Goal: Information Seeking & Learning: Check status

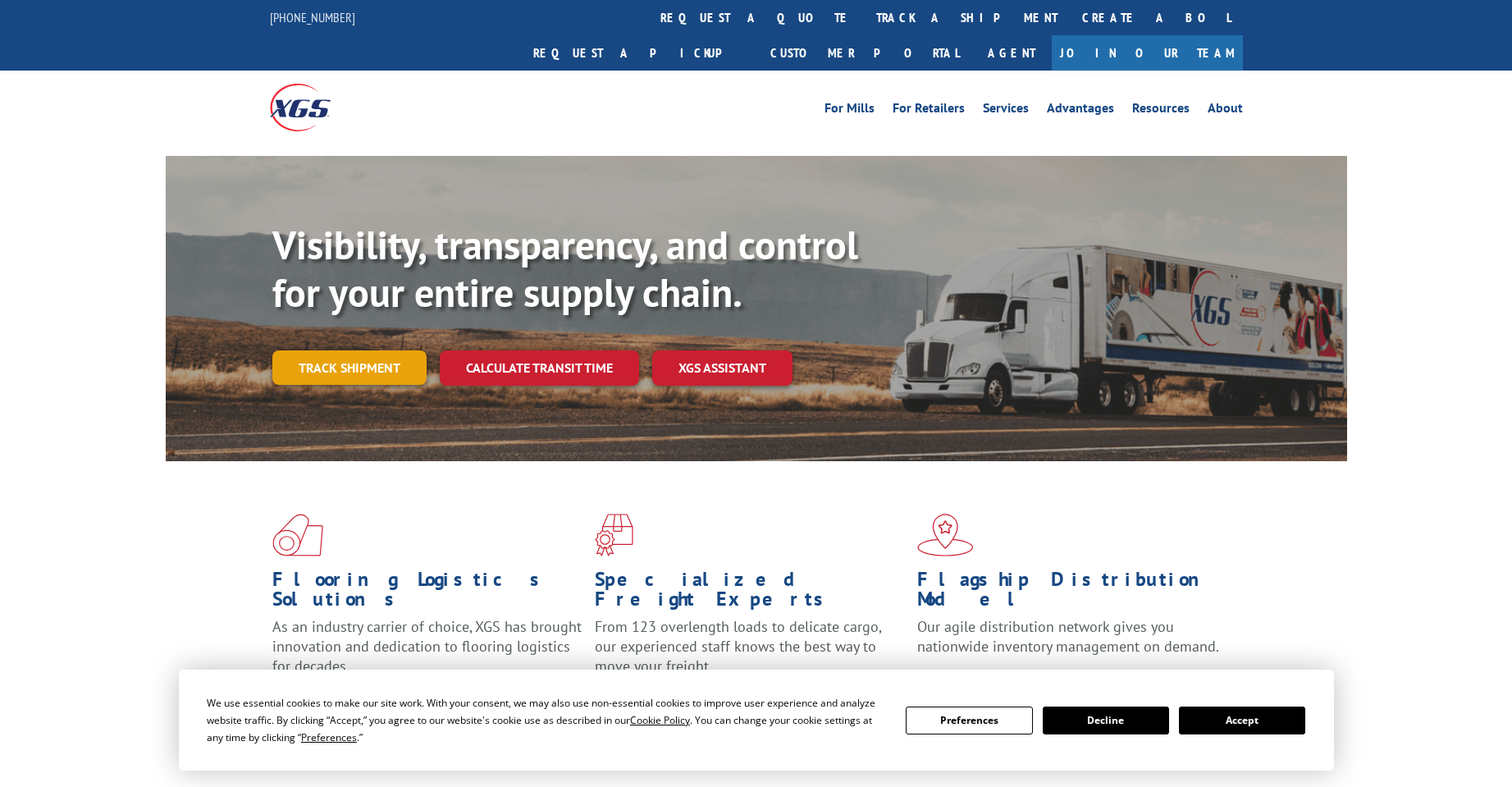
click at [383, 351] on link "Track shipment" at bounding box center [350, 368] width 154 height 35
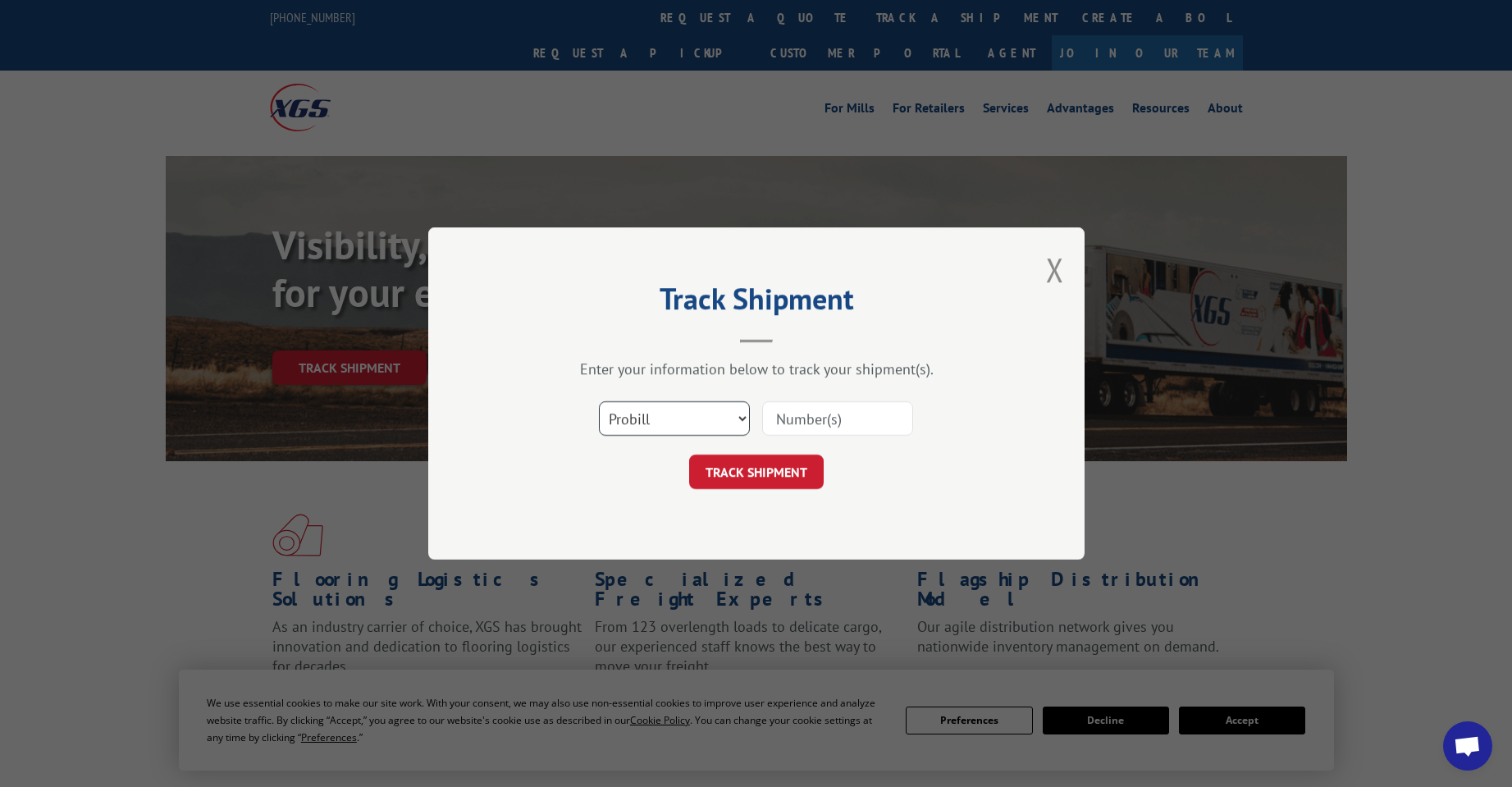
click at [685, 431] on select "Select category... Probill BOL PO" at bounding box center [675, 418] width 151 height 35
click at [732, 410] on select "Select category... Probill BOL PO" at bounding box center [675, 418] width 151 height 35
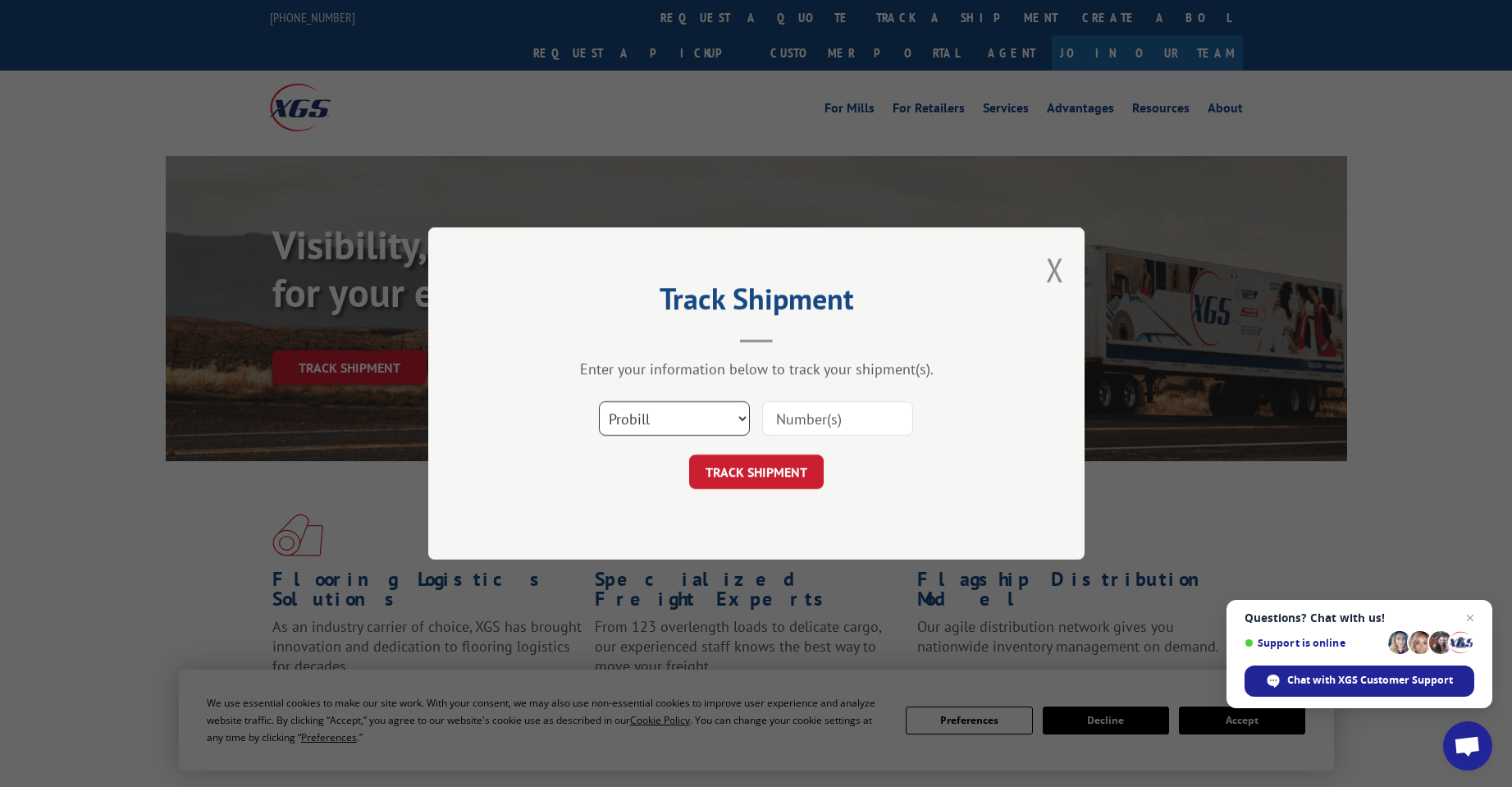
select select "bol"
click at [599, 401] on select "Select category... Probill BOL PO" at bounding box center [675, 418] width 151 height 35
click at [810, 425] on input at bounding box center [838, 418] width 151 height 35
type input "6013892"
click button "TRACK SHIPMENT" at bounding box center [756, 472] width 135 height 35
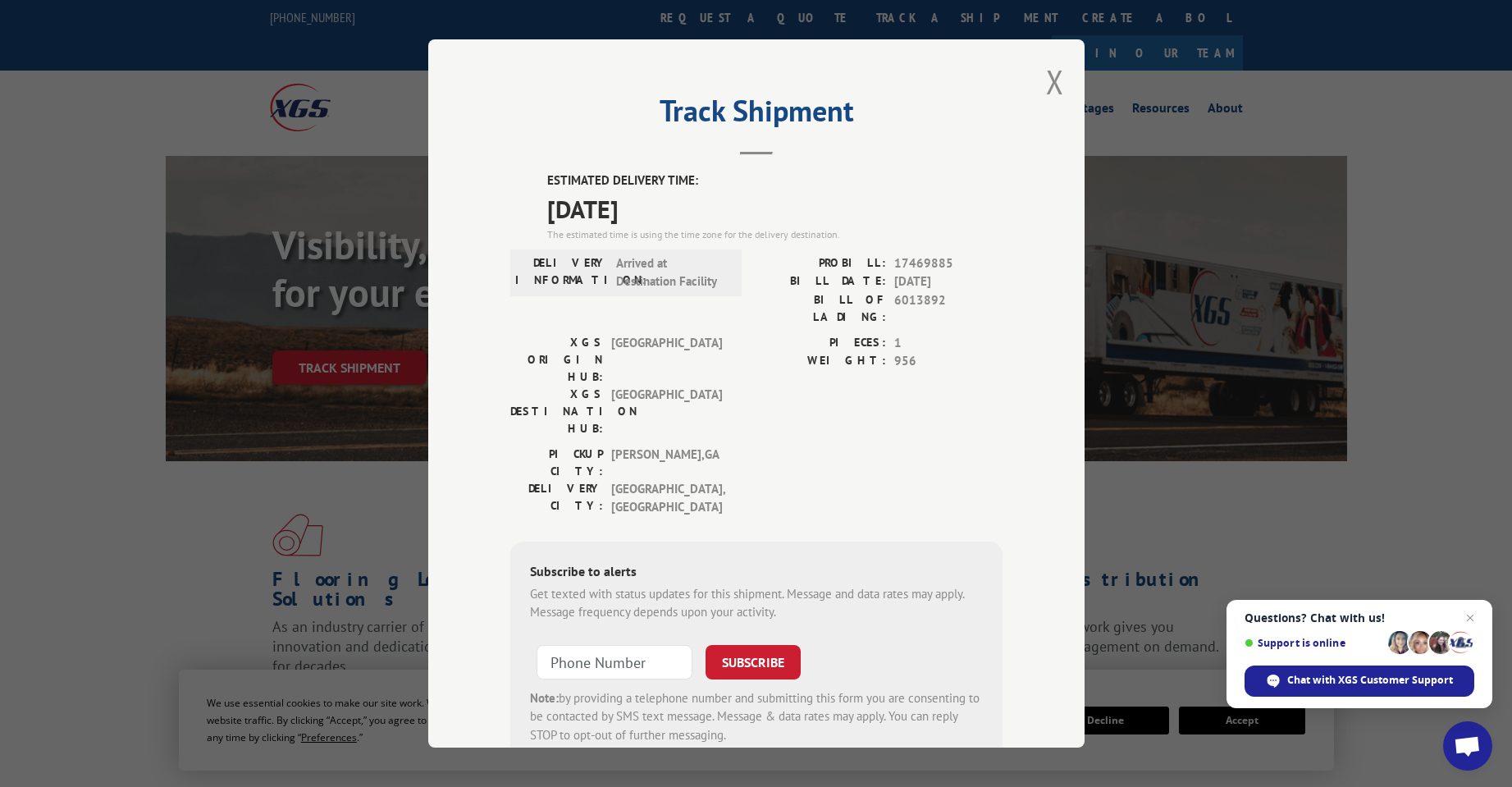
click at [651, 246] on div "ESTIMATED DELIVERY TIME: [DATE] The estimated time is using the time zone for t…" at bounding box center [756, 467] width 493 height 592
click at [1059, 86] on div "Track Shipment ESTIMATED DELIVERY TIME: [DATE] The estimated time is using the …" at bounding box center [756, 394] width 656 height 709
click at [1046, 87] on button "Close modal" at bounding box center [1055, 81] width 18 height 44
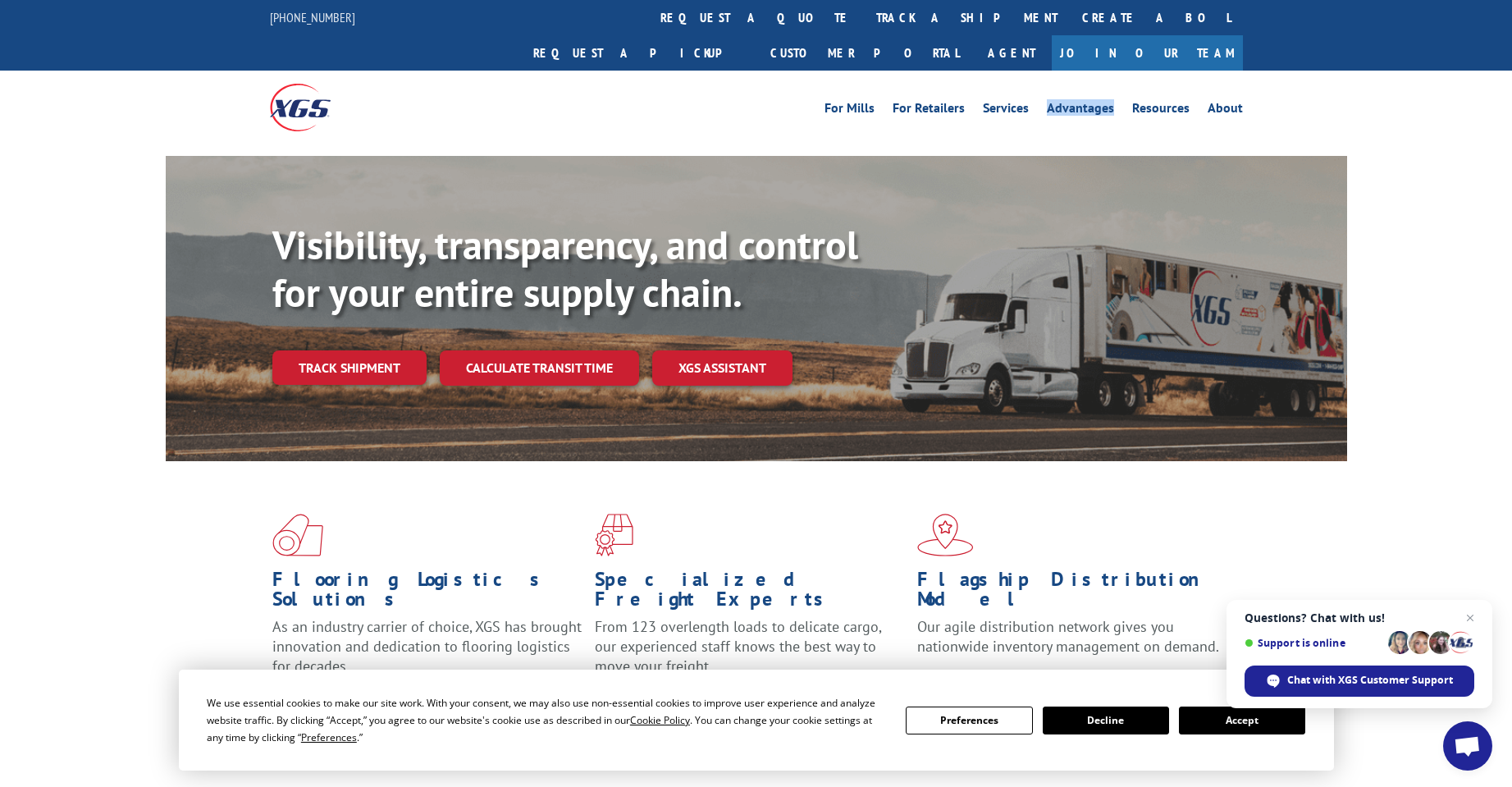
click at [1044, 87] on div "For [PERSON_NAME] For Retailers Services Advantages Resources About For [PERSON…" at bounding box center [756, 107] width 973 height 73
